Goal: Task Accomplishment & Management: Manage account settings

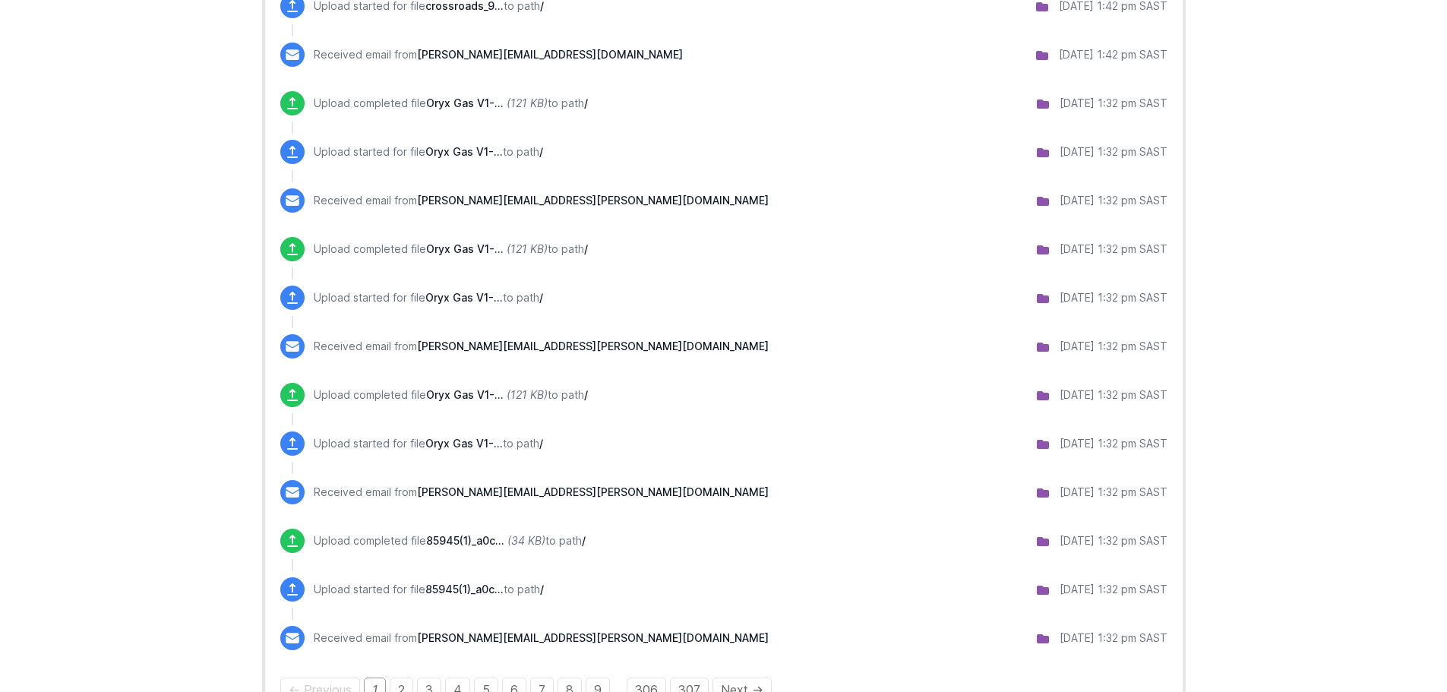
scroll to position [1195, 0]
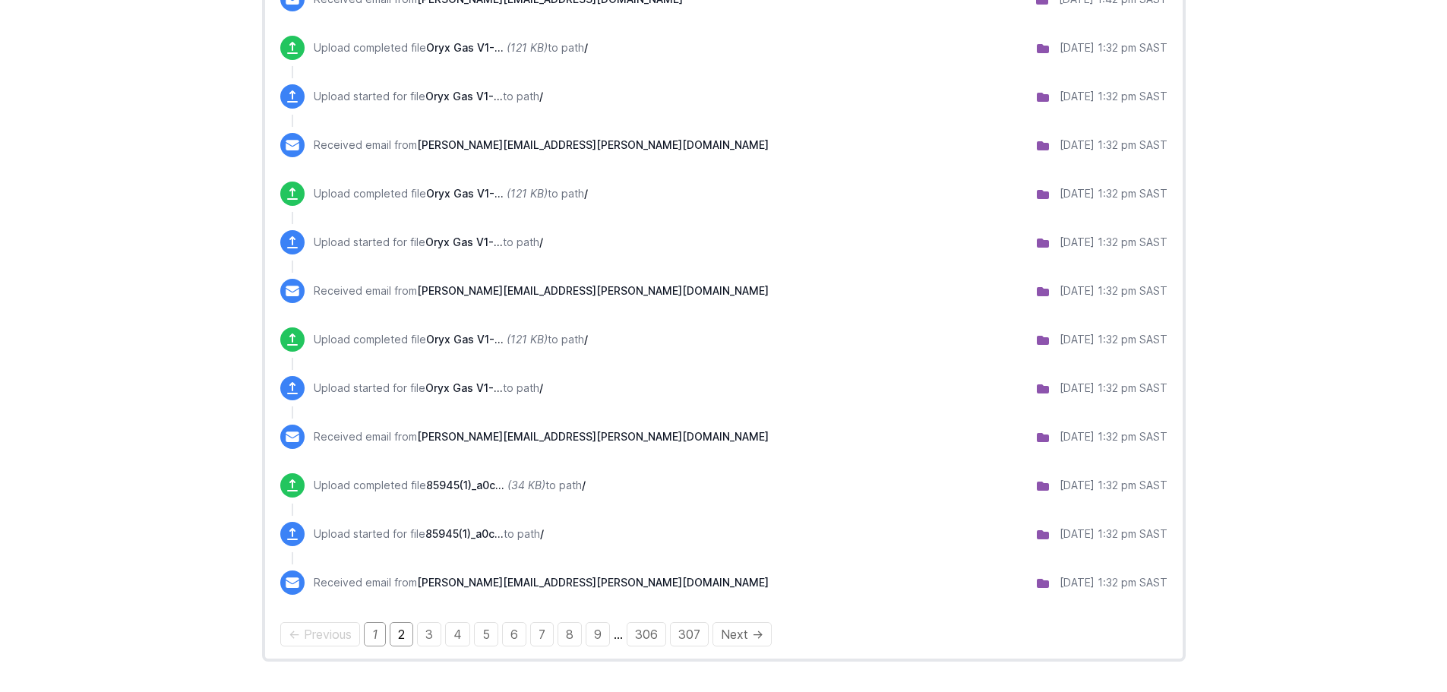
click at [404, 633] on link "2" at bounding box center [402, 634] width 24 height 24
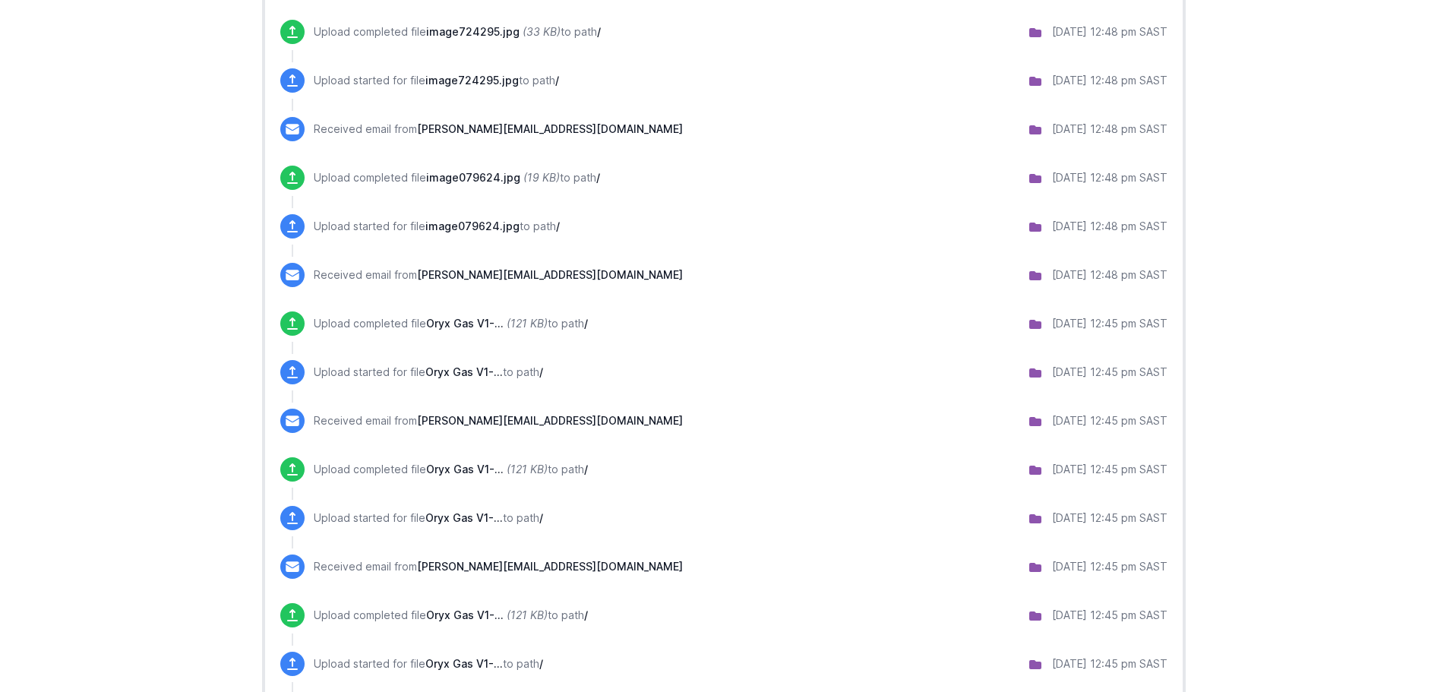
scroll to position [1117, 0]
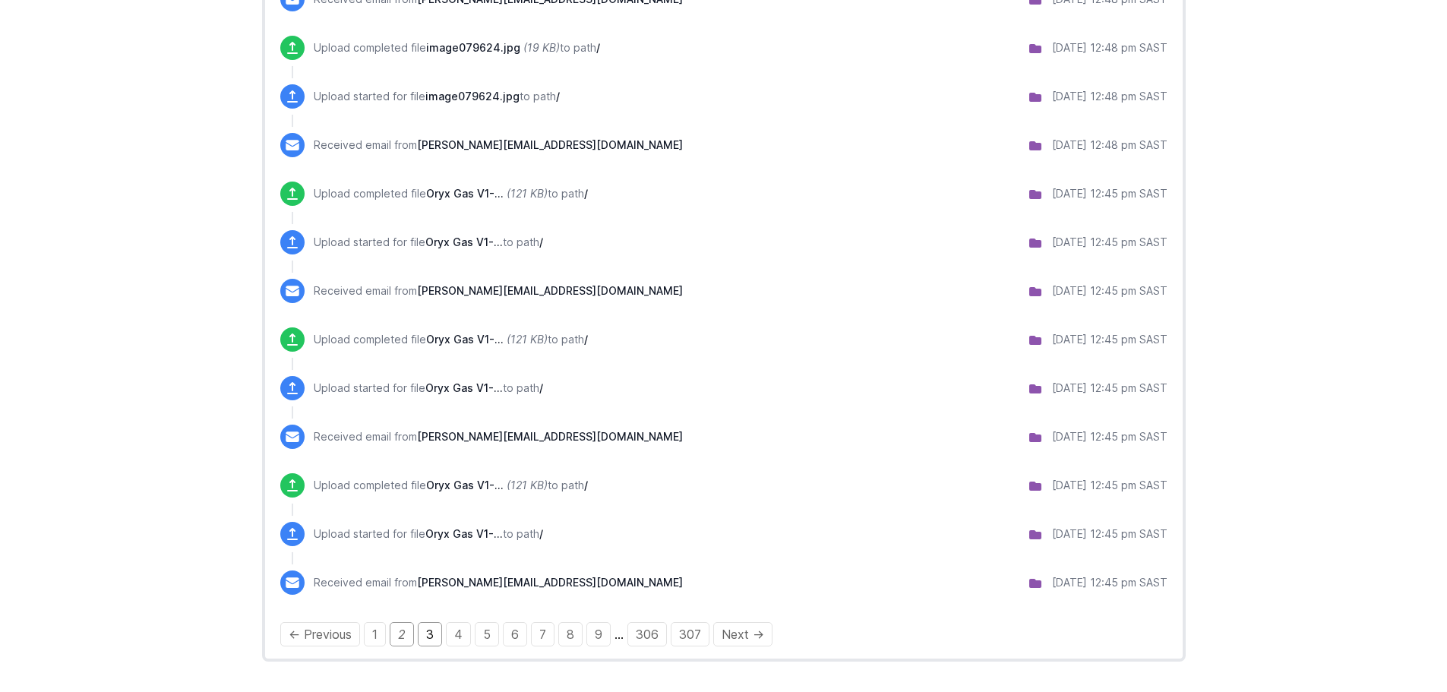
click at [431, 630] on link "3" at bounding box center [430, 634] width 24 height 24
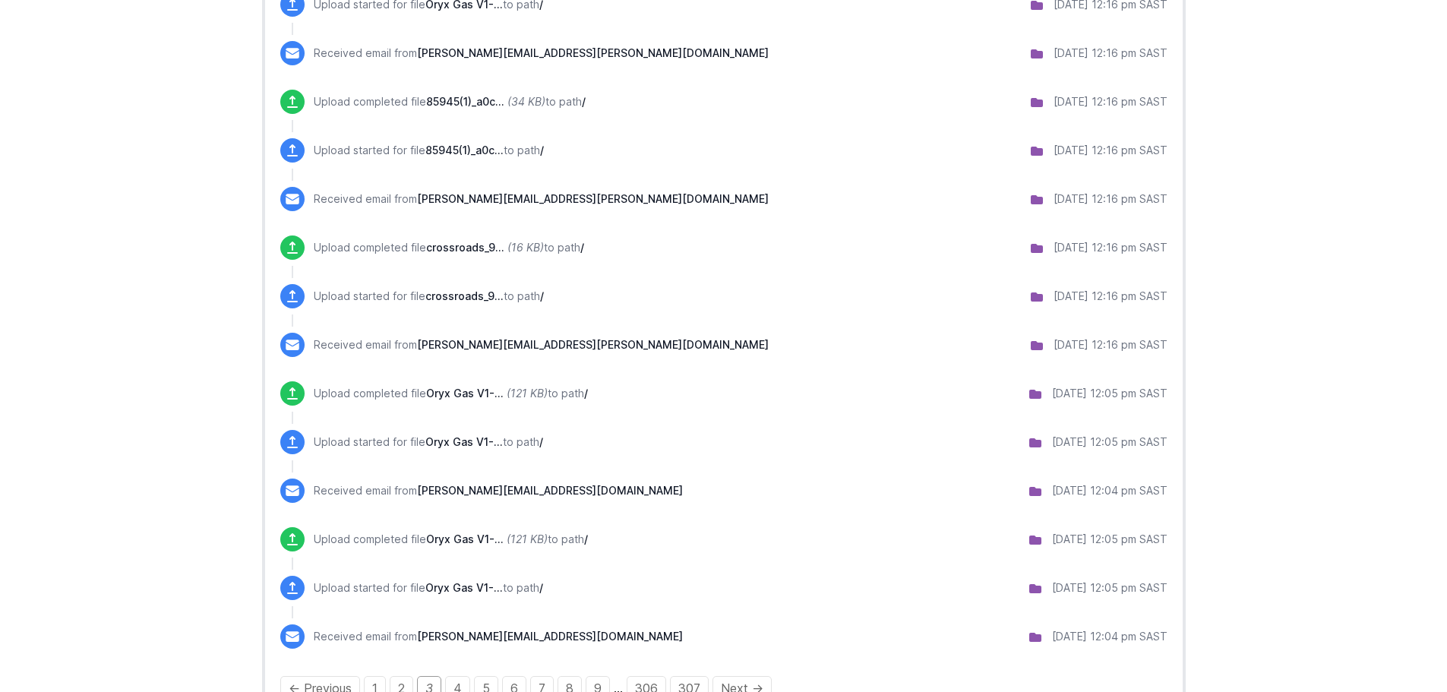
scroll to position [1117, 0]
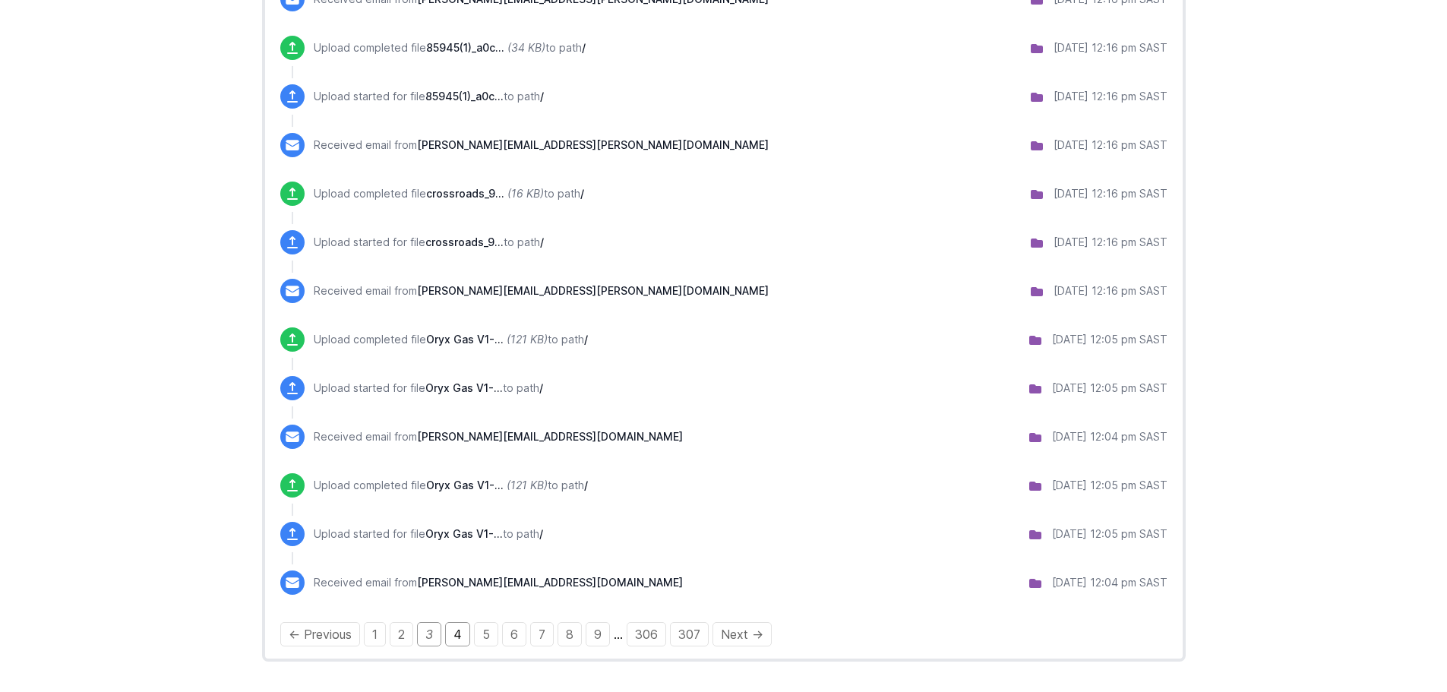
click at [455, 634] on link "4" at bounding box center [457, 634] width 25 height 24
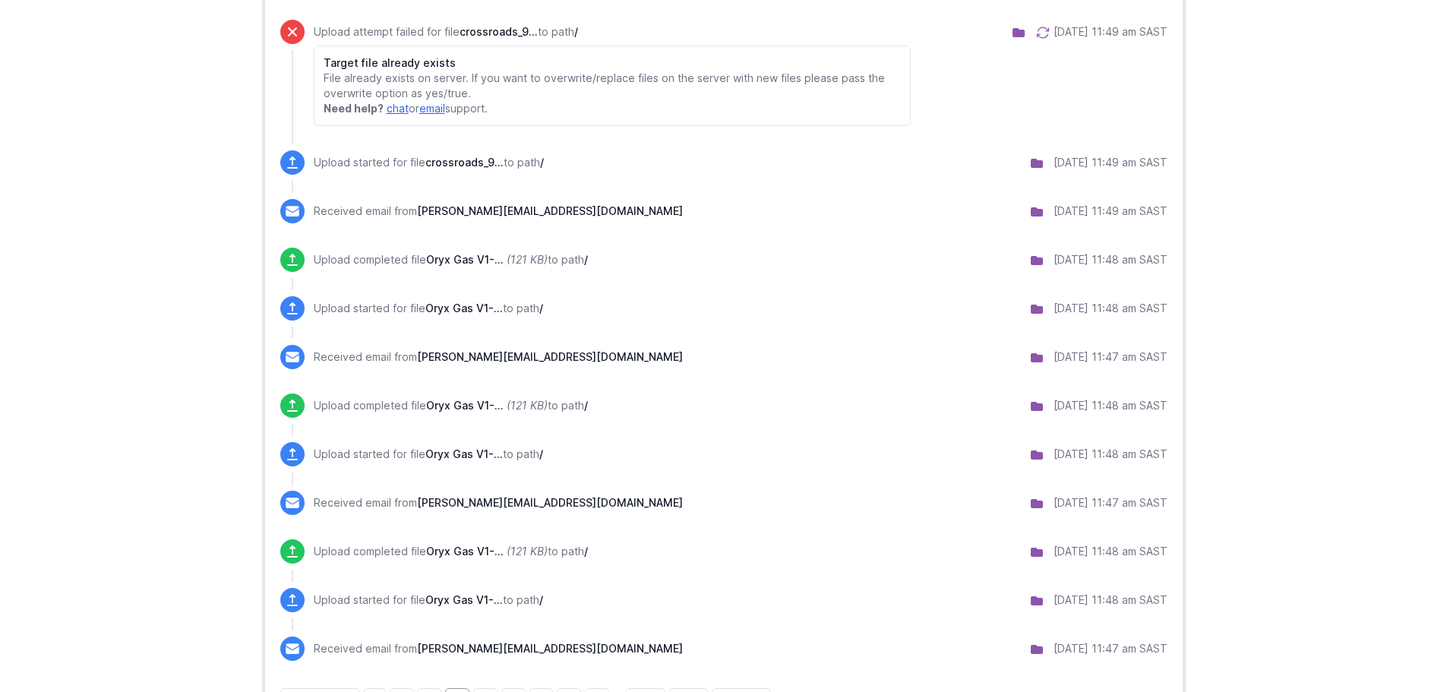
scroll to position [1281, 0]
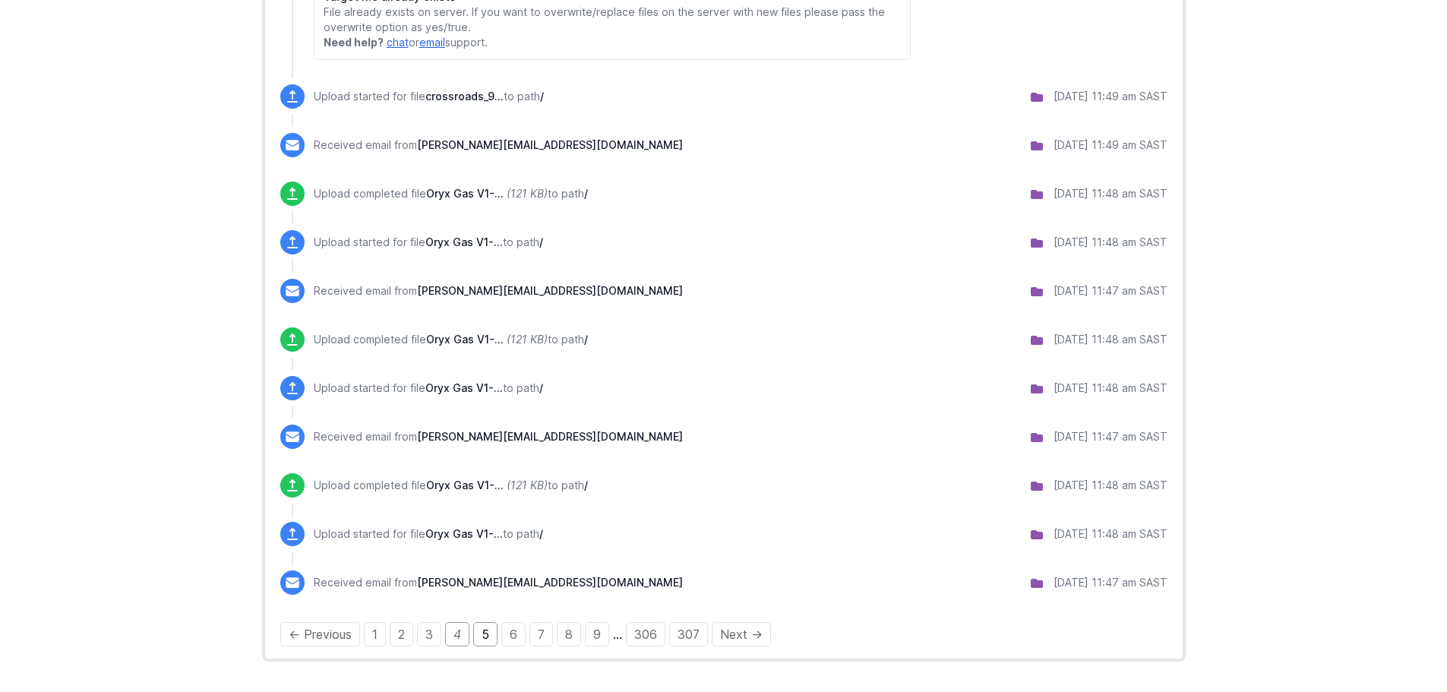
click at [492, 640] on link "5" at bounding box center [485, 634] width 24 height 24
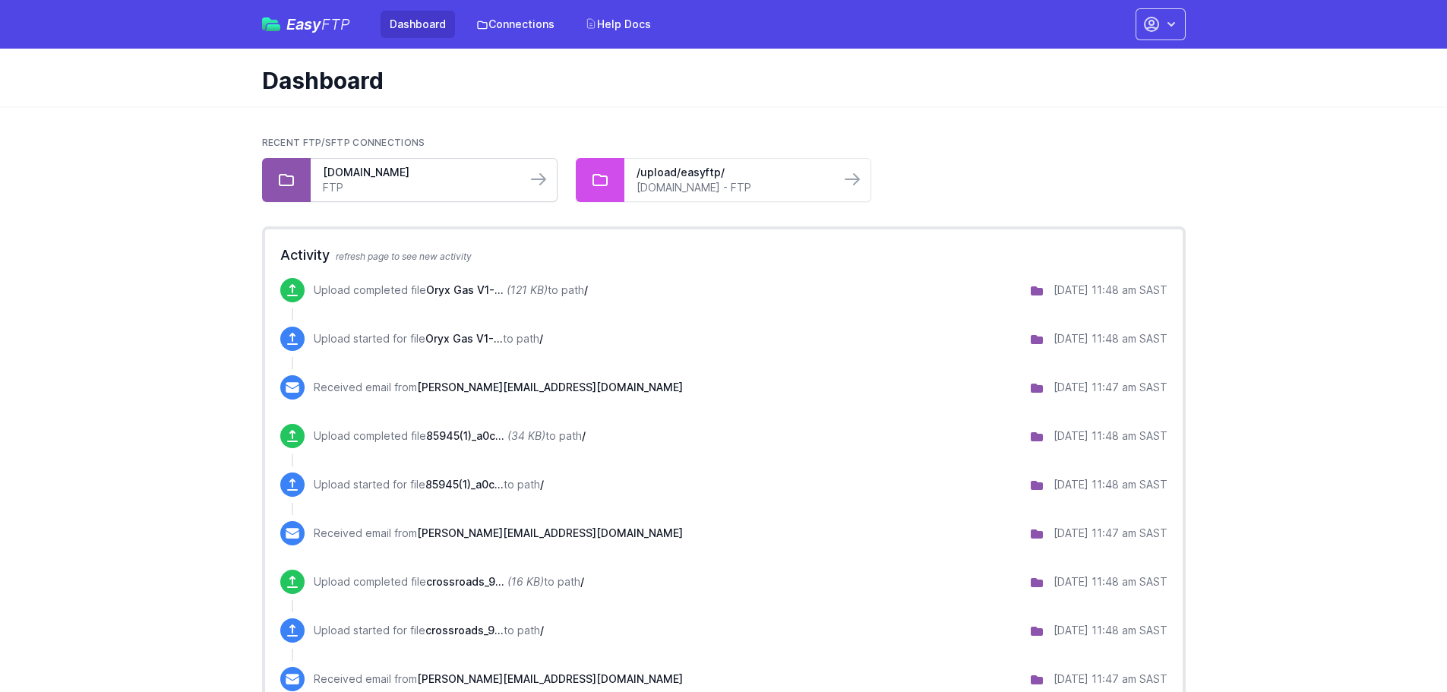
click at [469, 184] on link "FTP" at bounding box center [418, 187] width 191 height 15
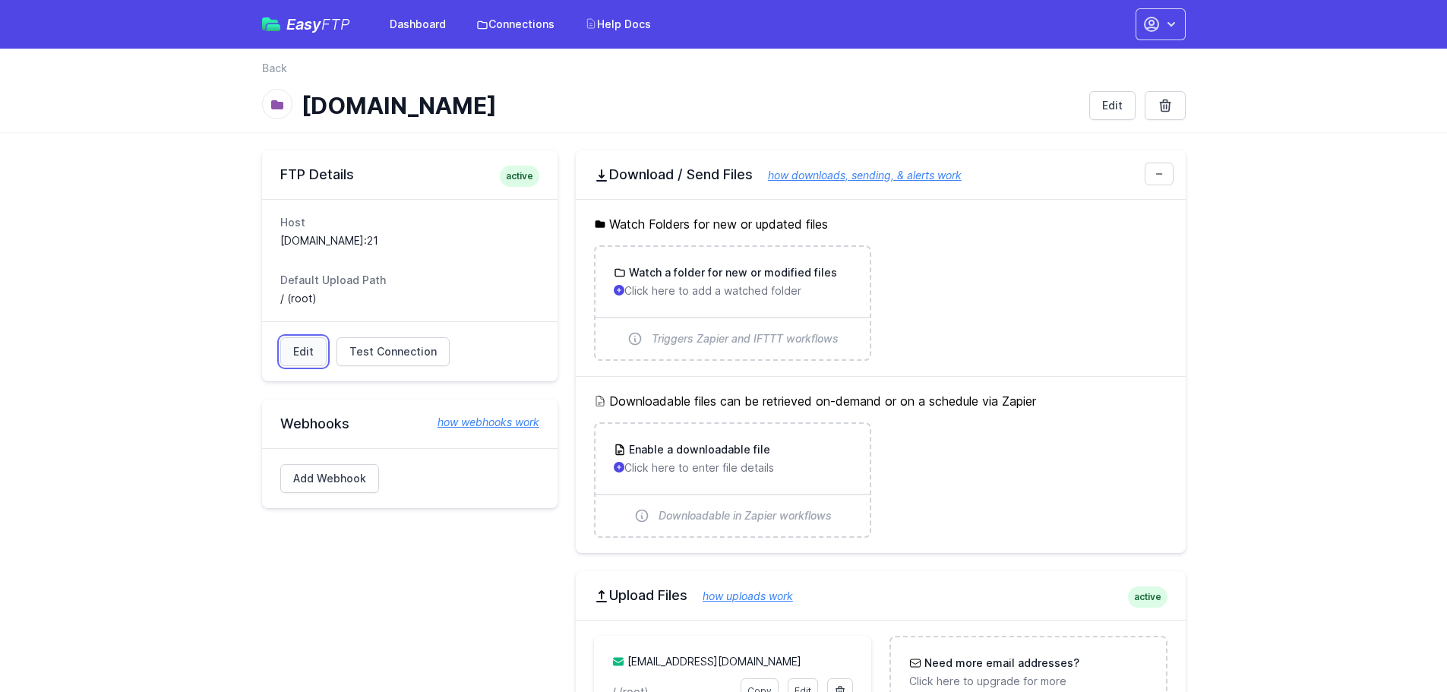
click at [295, 356] on link "Edit" at bounding box center [303, 351] width 46 height 29
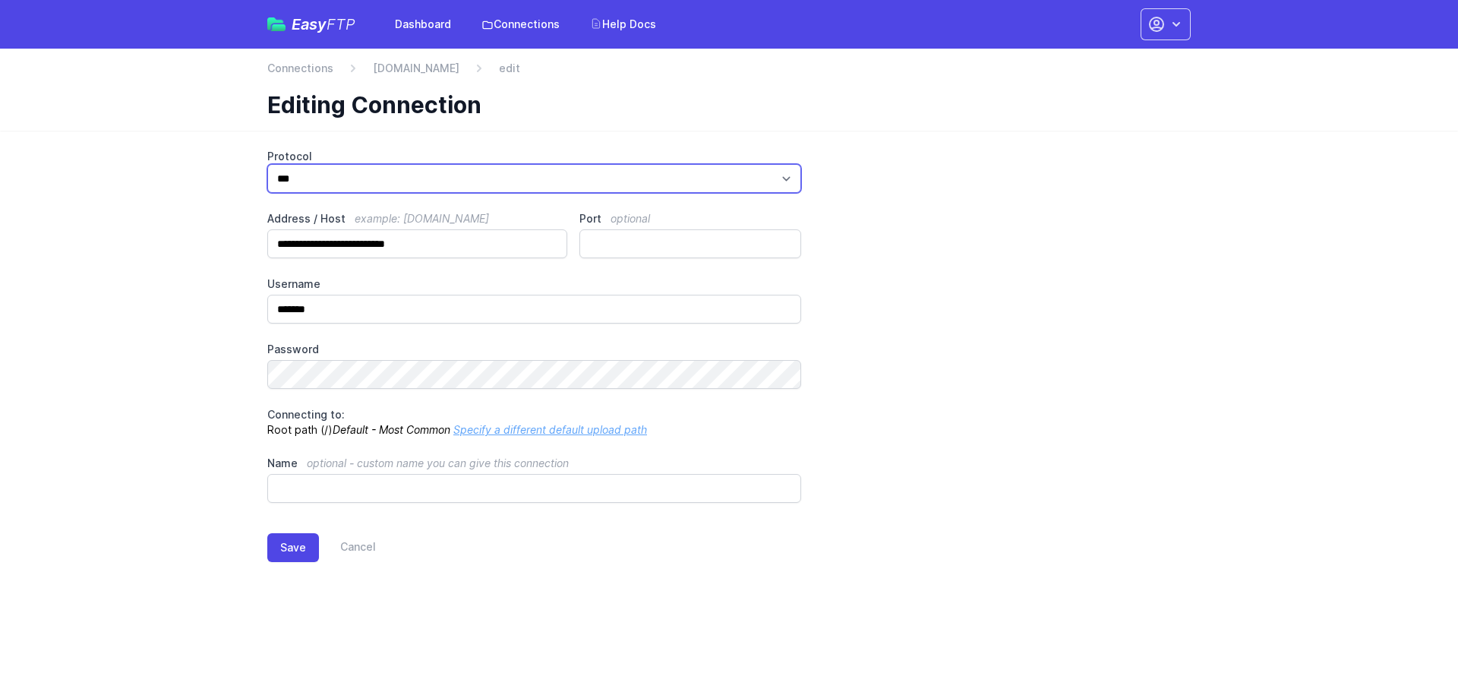
click at [608, 177] on select "*** **** ****" at bounding box center [534, 178] width 534 height 29
click at [846, 189] on div "**********" at bounding box center [729, 326] width 924 height 354
click at [343, 539] on link "Cancel" at bounding box center [347, 547] width 57 height 29
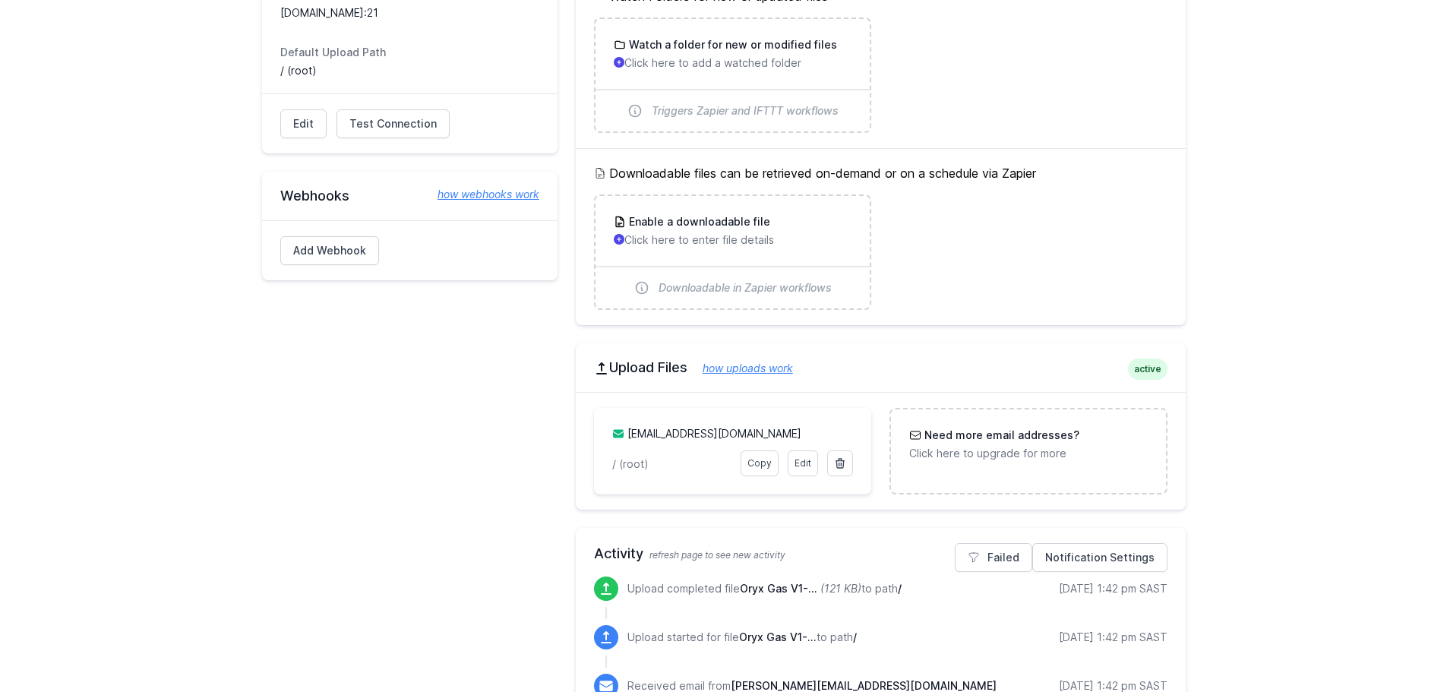
scroll to position [304, 0]
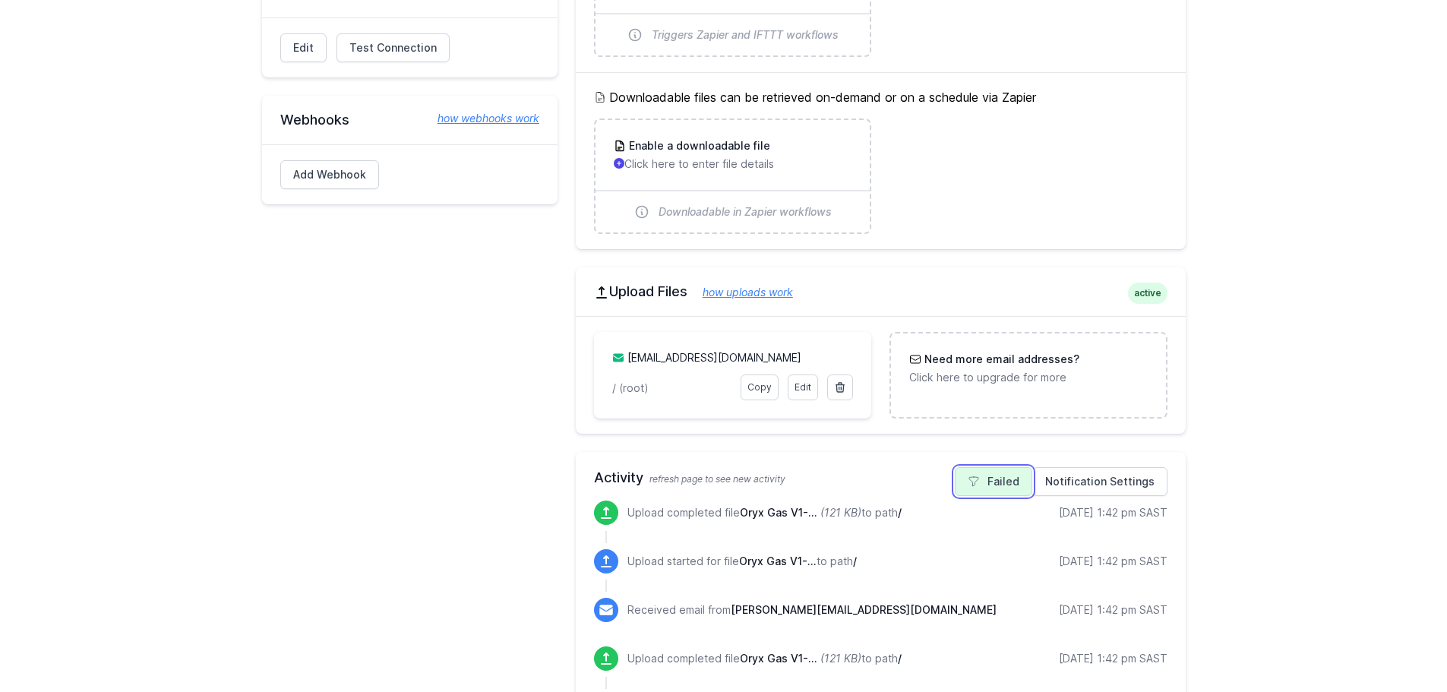
click at [1029, 484] on link "Failed" at bounding box center [993, 481] width 77 height 29
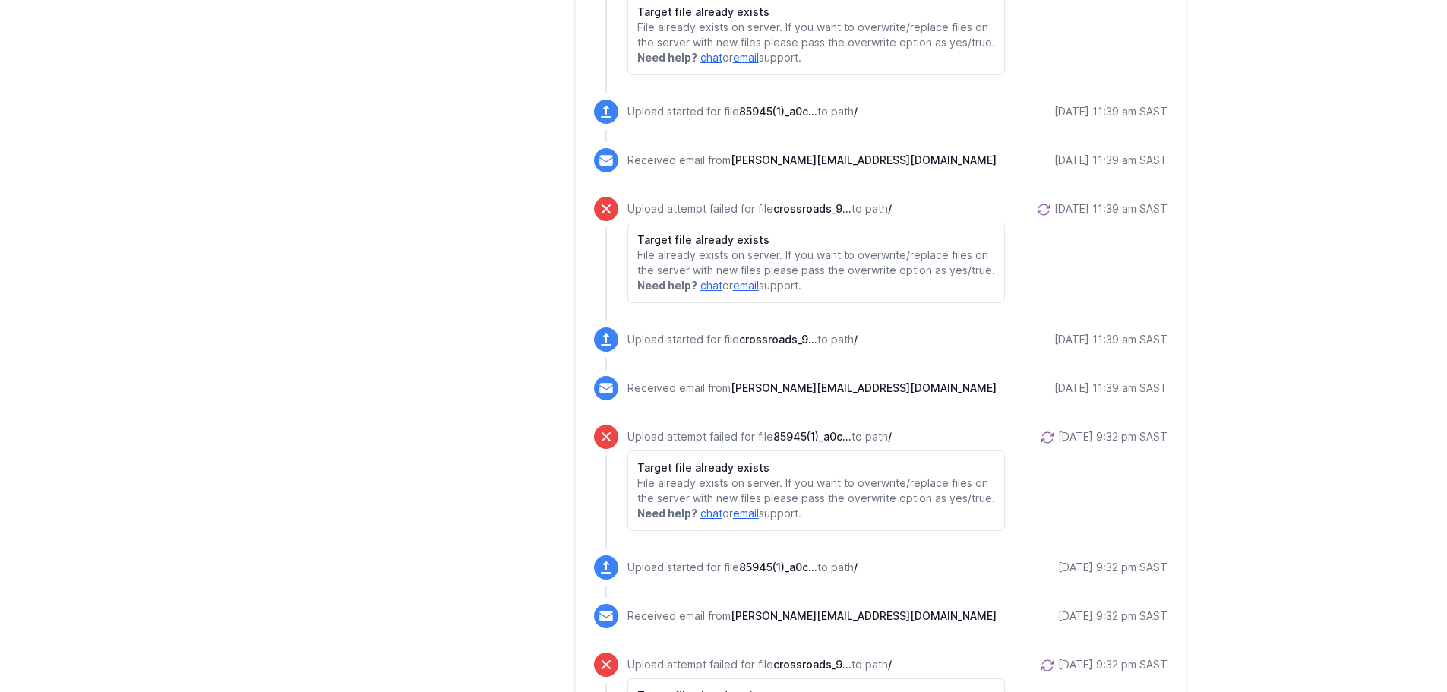
scroll to position [2051, 0]
